Goal: Transaction & Acquisition: Purchase product/service

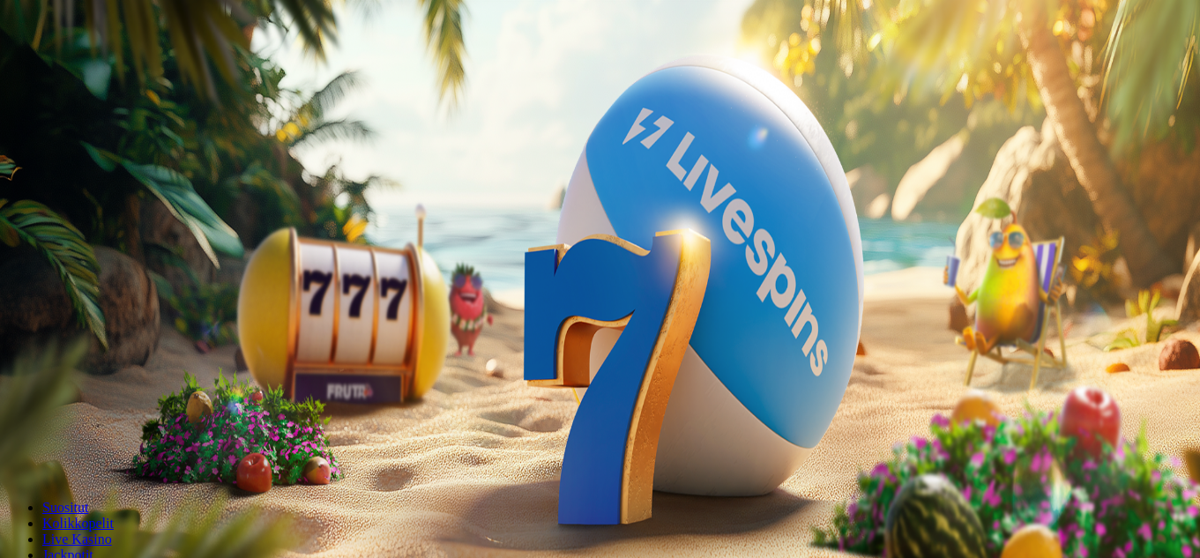
click at [210, 292] on label "50 €" at bounding box center [197, 299] width 25 height 15
type input "**"
click at [210, 292] on label "50 €" at bounding box center [197, 299] width 25 height 15
click at [93, 454] on span "Talleta ja pelaa" at bounding box center [53, 460] width 78 height 13
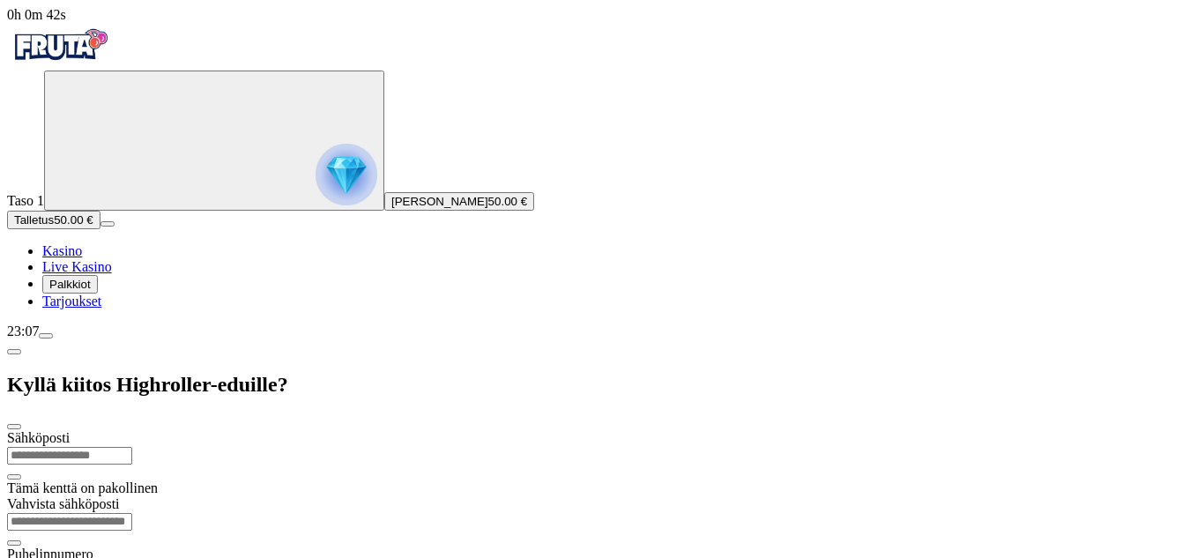
click at [79, 258] on span "Kasino" at bounding box center [62, 250] width 40 height 15
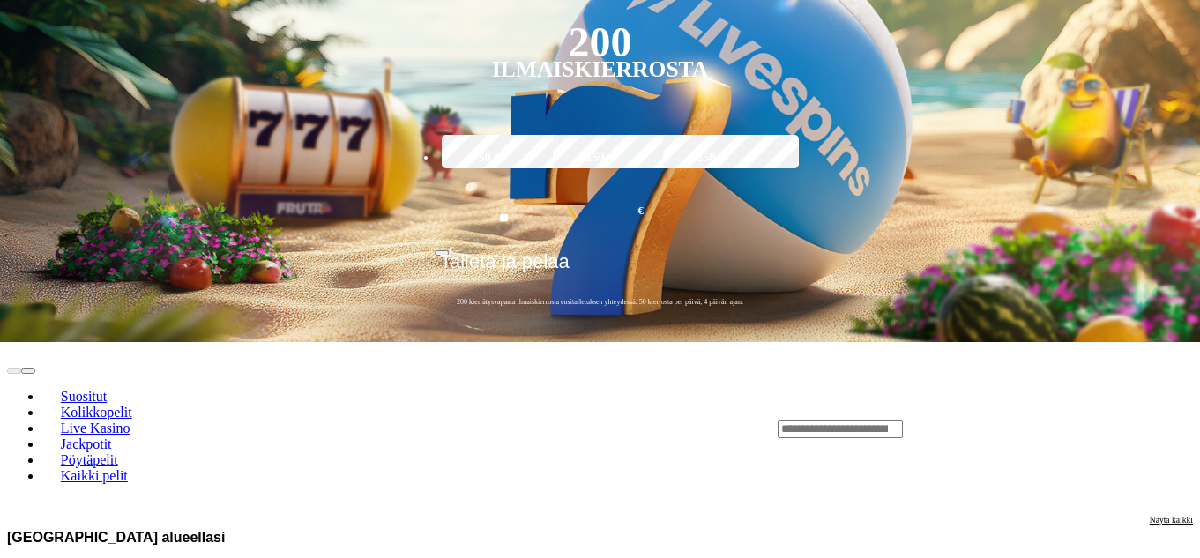
scroll to position [529, 0]
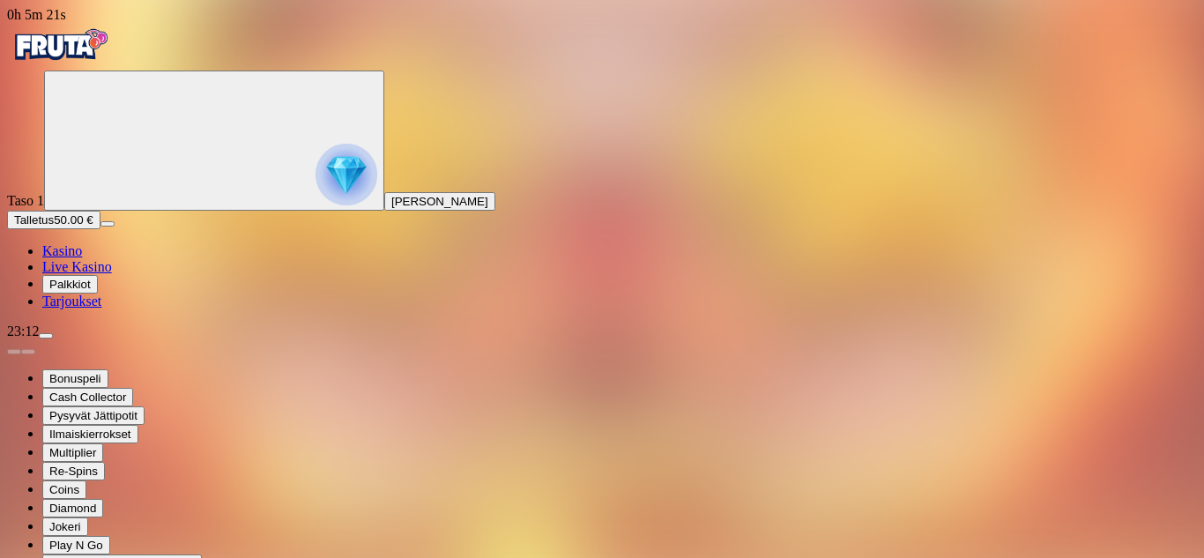
click at [82, 258] on span "Kasino" at bounding box center [62, 250] width 40 height 15
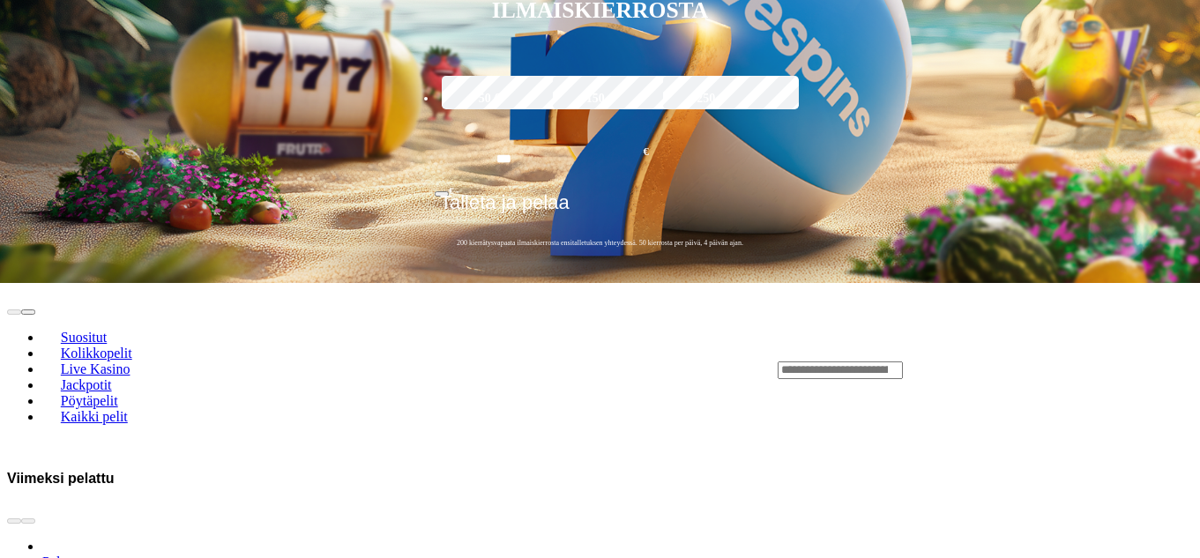
scroll to position [793, 0]
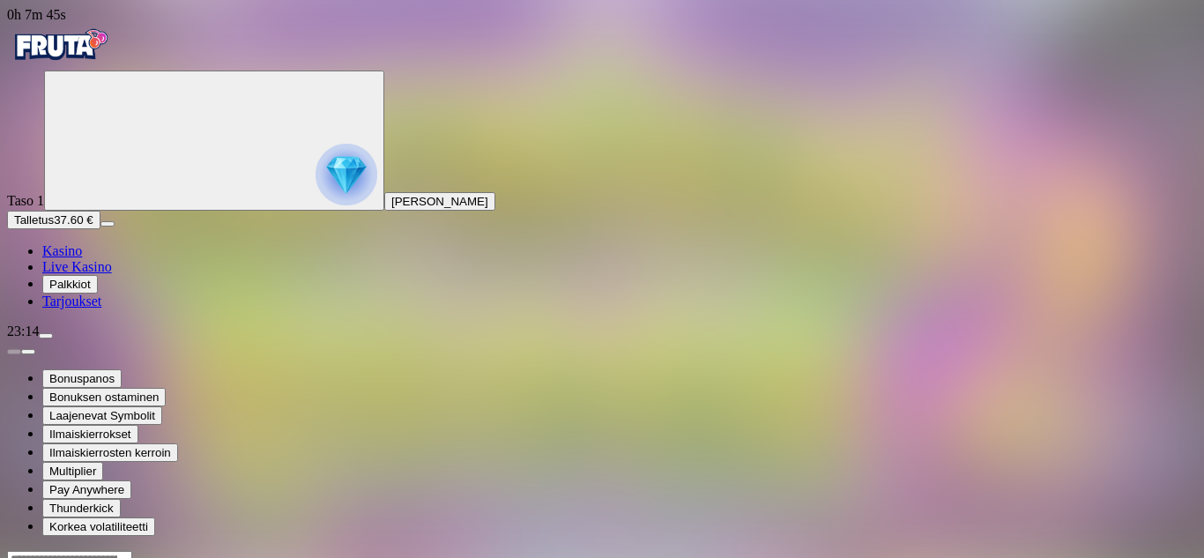
click at [132, 551] on input "Search" at bounding box center [69, 560] width 125 height 18
click at [82, 258] on span "Kasino" at bounding box center [62, 250] width 40 height 15
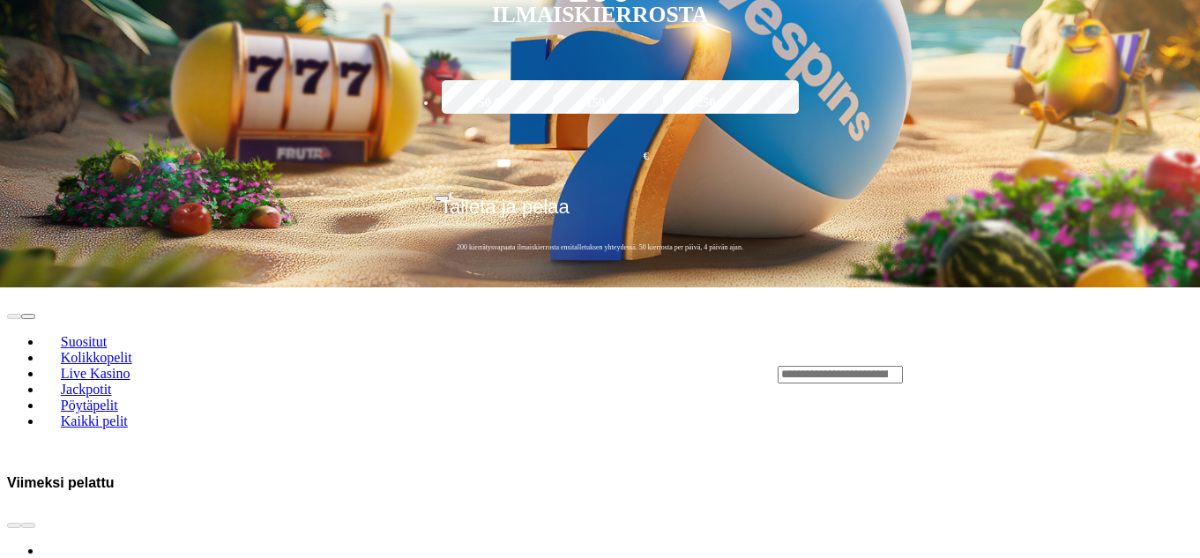
scroll to position [793, 0]
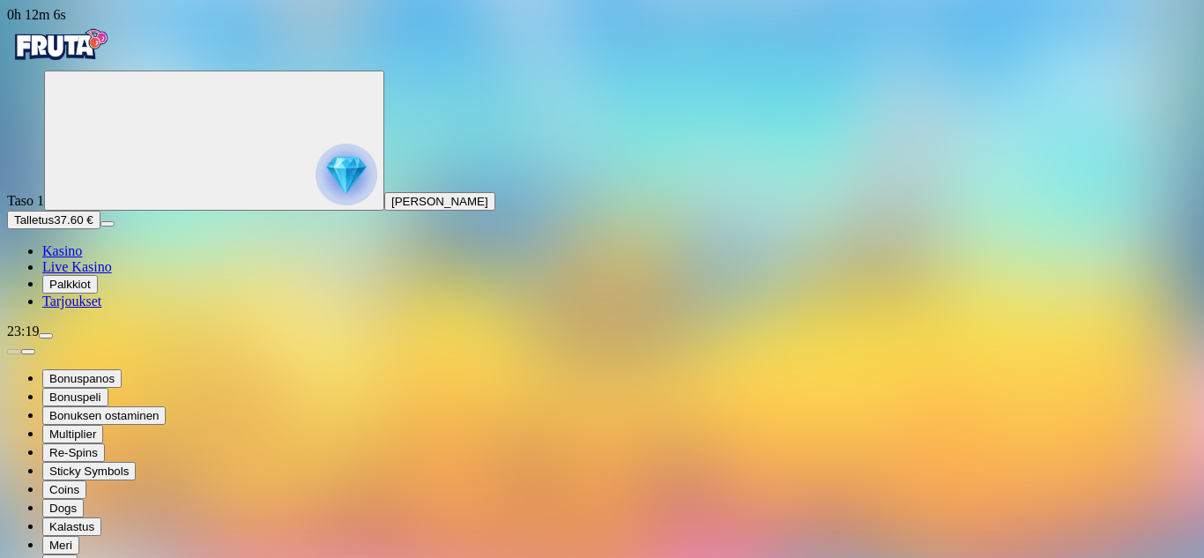
click at [82, 258] on span "Kasino" at bounding box center [62, 250] width 40 height 15
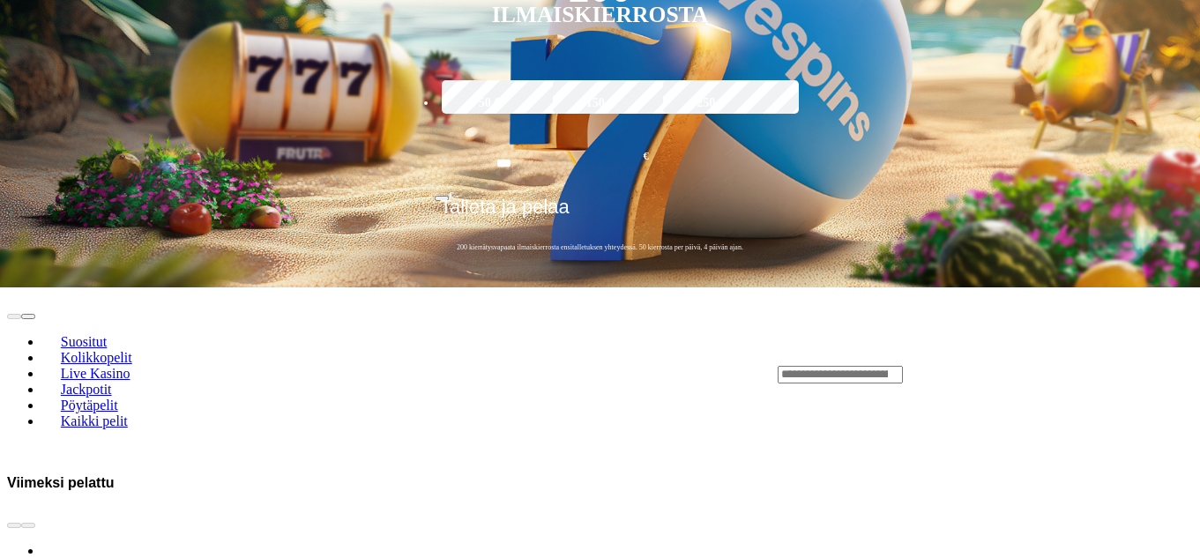
scroll to position [705, 0]
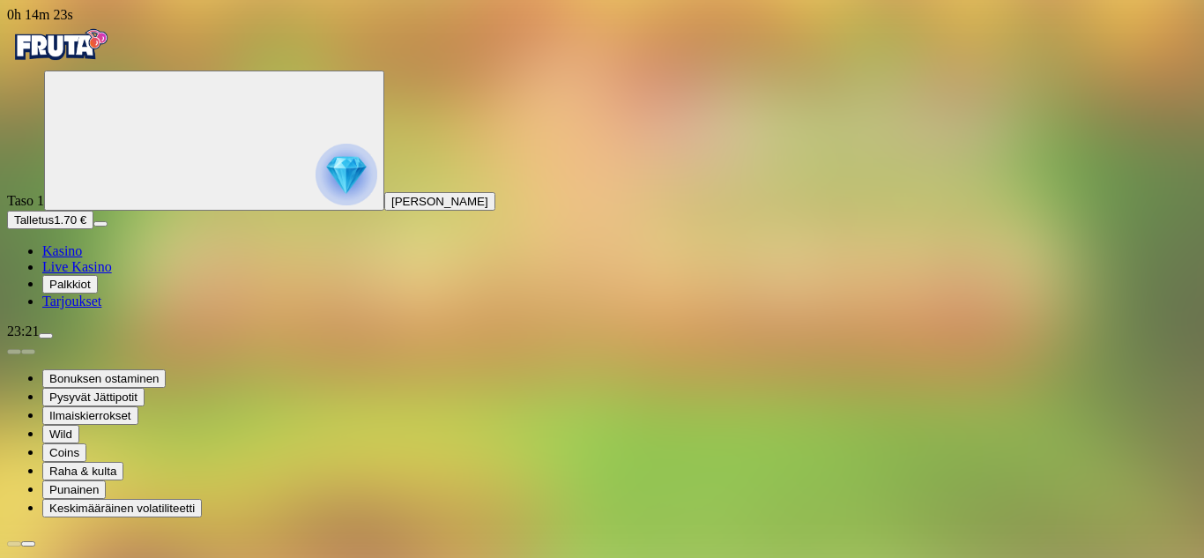
click at [54, 227] on span "Talletus" at bounding box center [34, 219] width 40 height 13
type input "**"
click at [54, 227] on span "Talletus" at bounding box center [34, 219] width 40 height 13
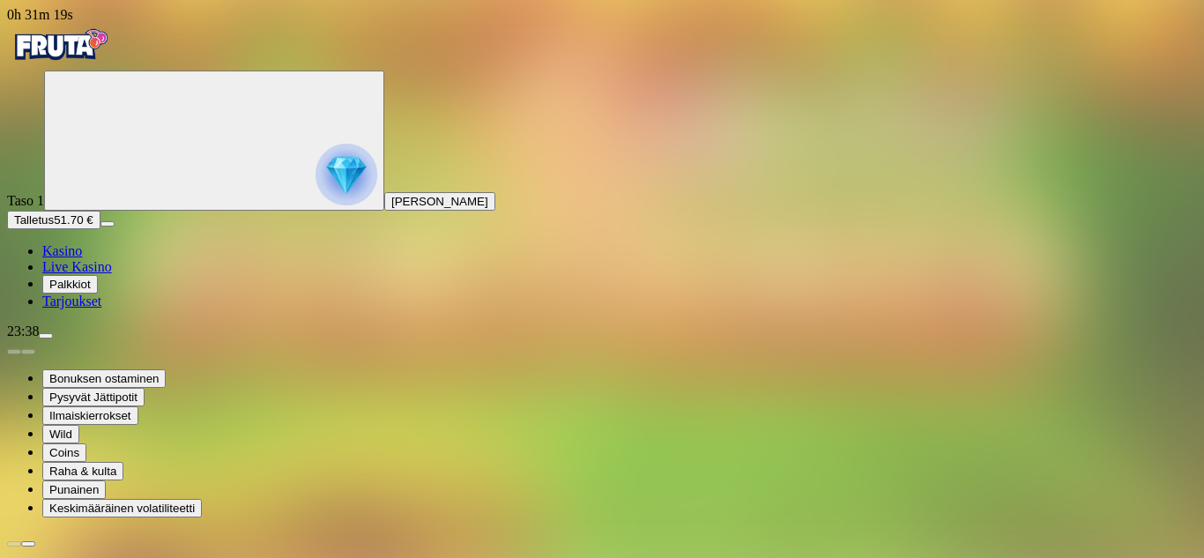
type input "**"
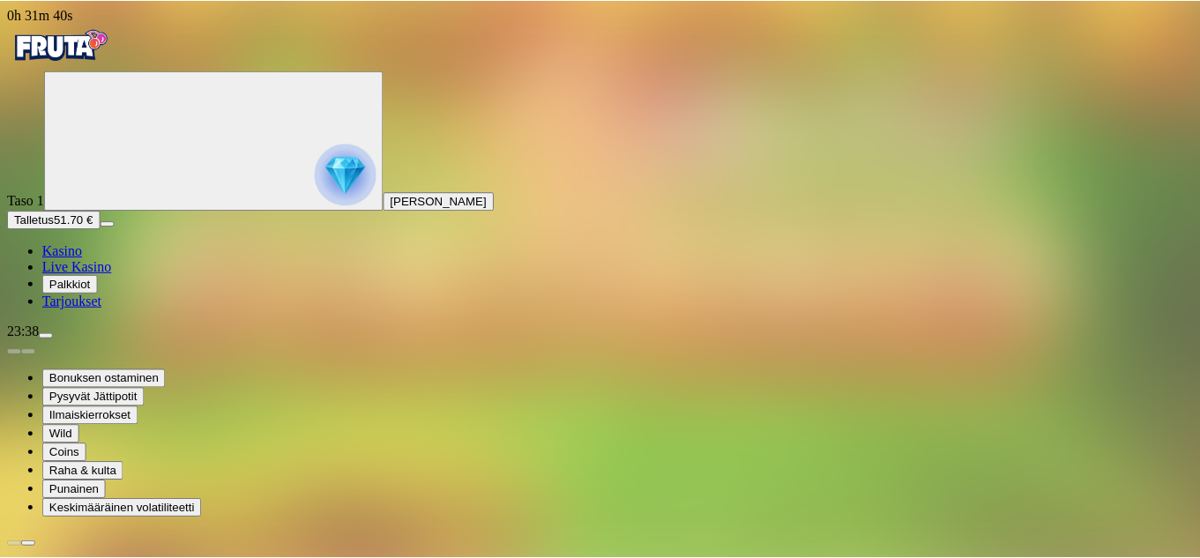
scroll to position [0, 0]
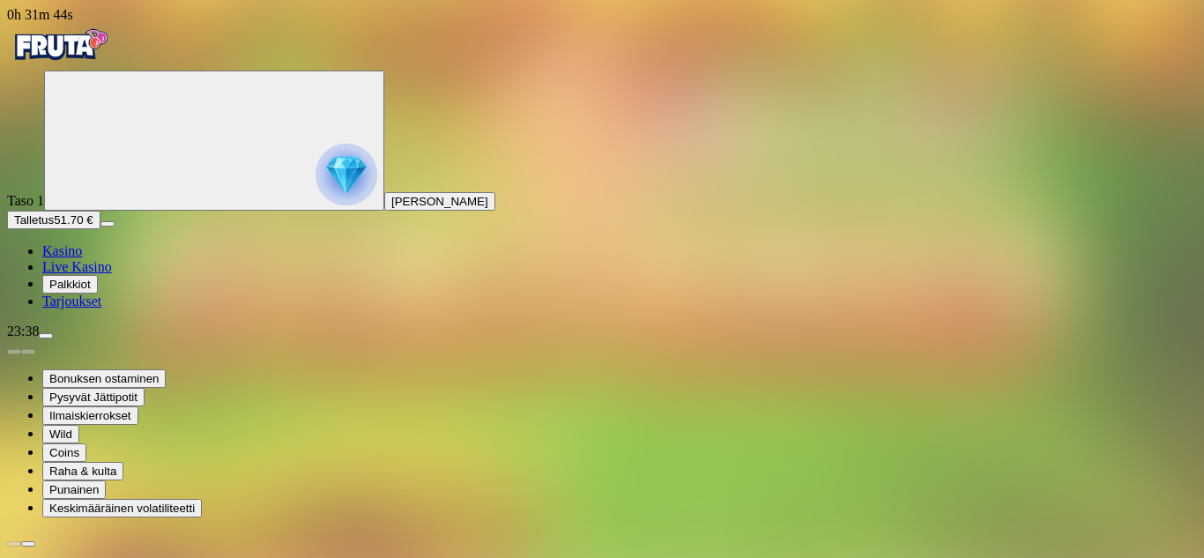
click at [82, 258] on span "Kasino" at bounding box center [62, 250] width 40 height 15
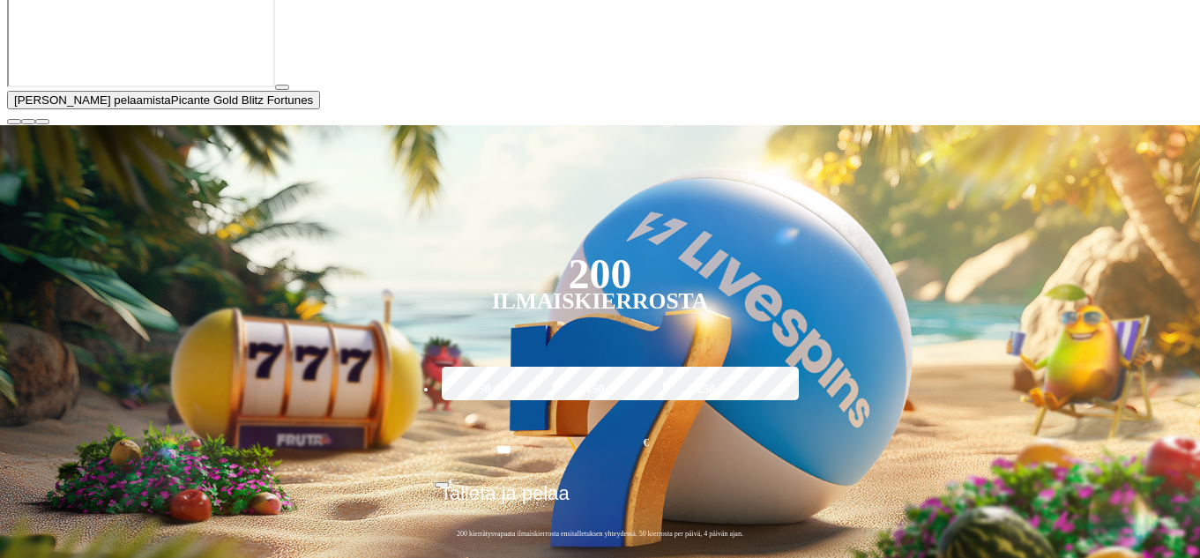
scroll to position [441, 0]
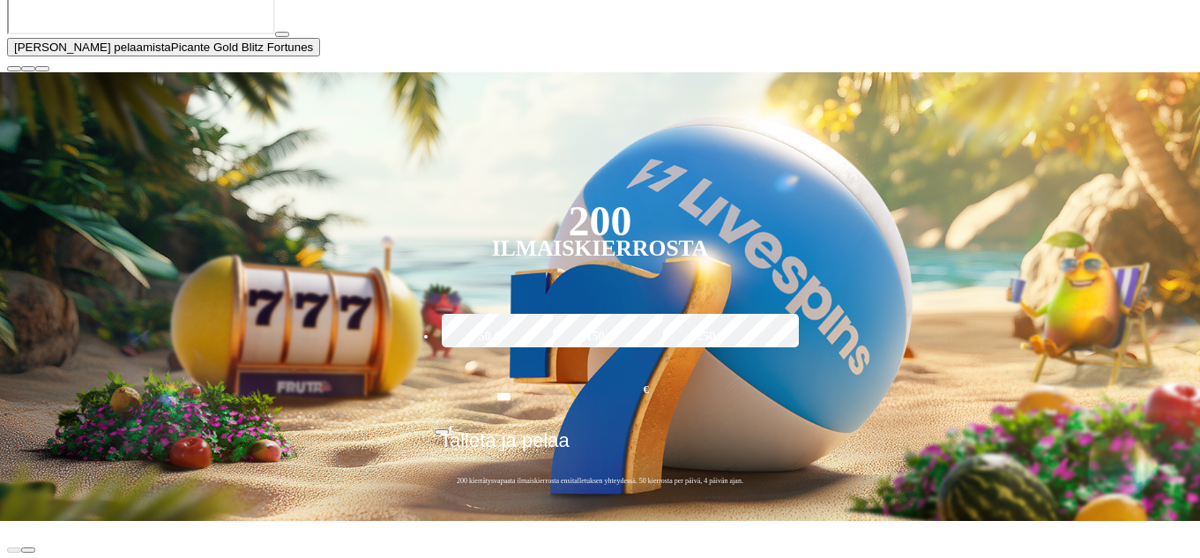
click at [289, 37] on button "button" at bounding box center [282, 34] width 14 height 5
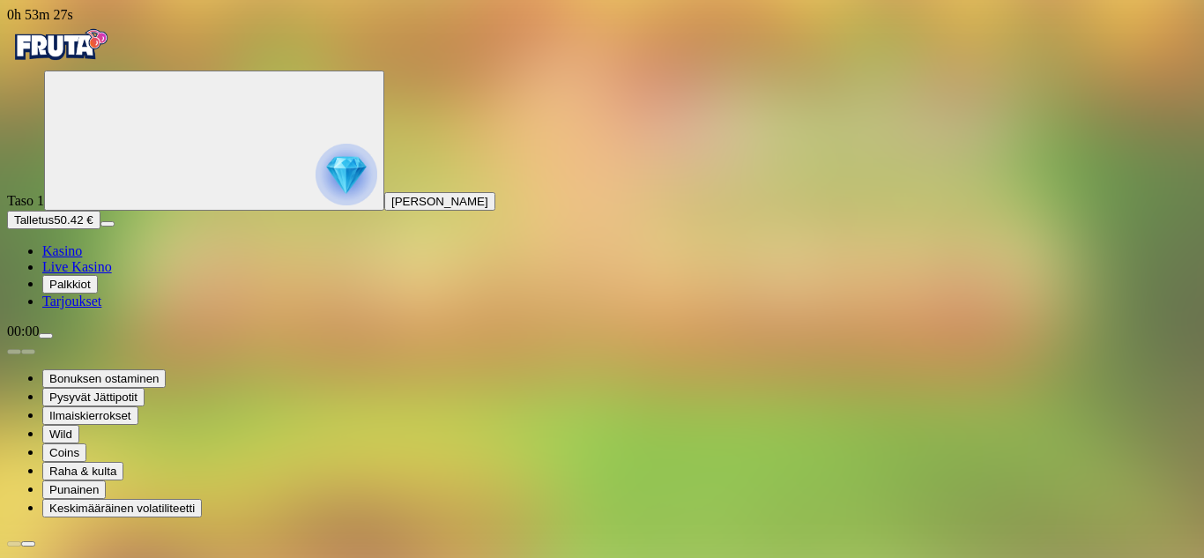
click at [54, 227] on span "Talletus" at bounding box center [34, 219] width 40 height 13
type input "**"
click at [82, 258] on span "Kasino" at bounding box center [62, 250] width 40 height 15
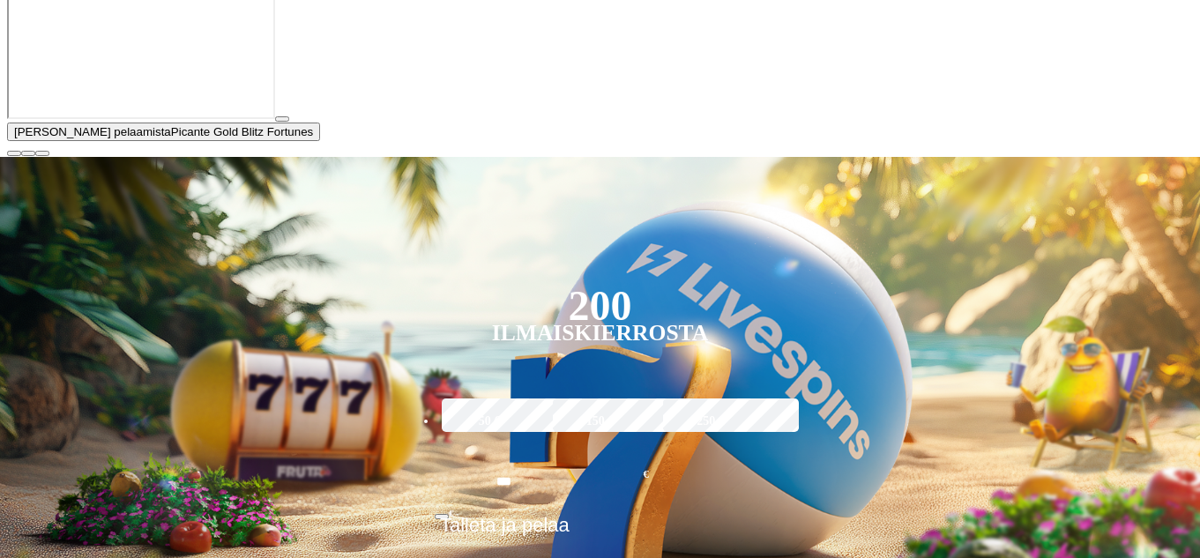
scroll to position [353, 0]
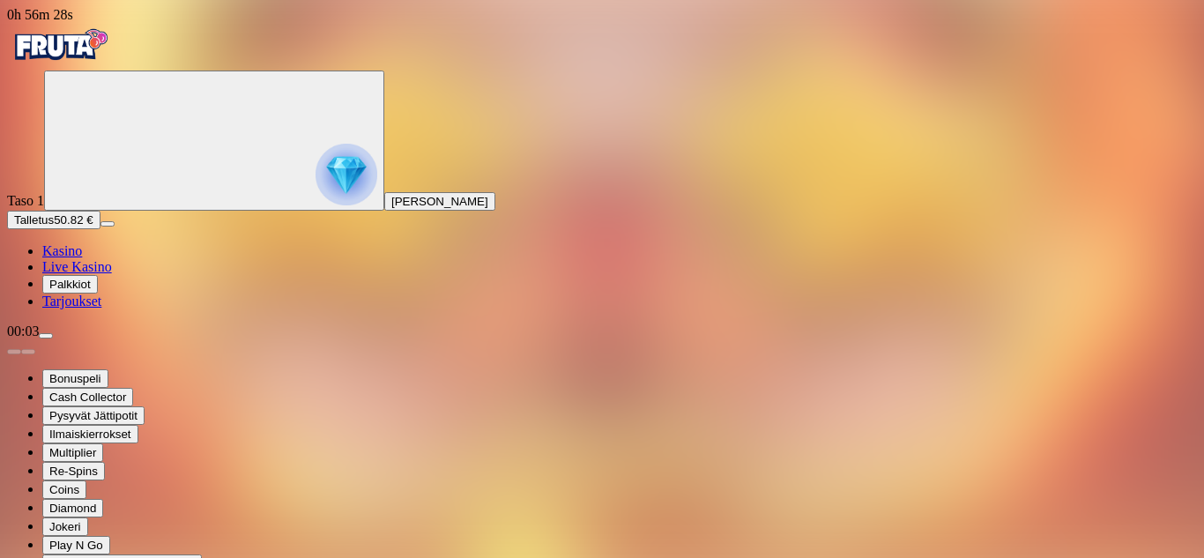
click at [82, 258] on span "Kasino" at bounding box center [62, 250] width 40 height 15
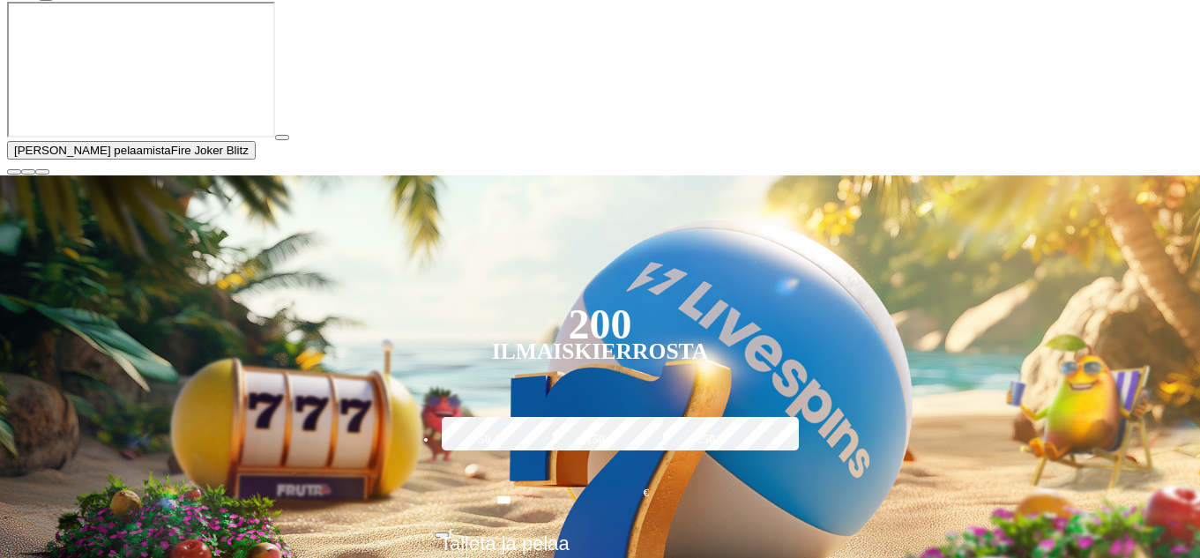
scroll to position [353, 0]
